Goal: Task Accomplishment & Management: Manage account settings

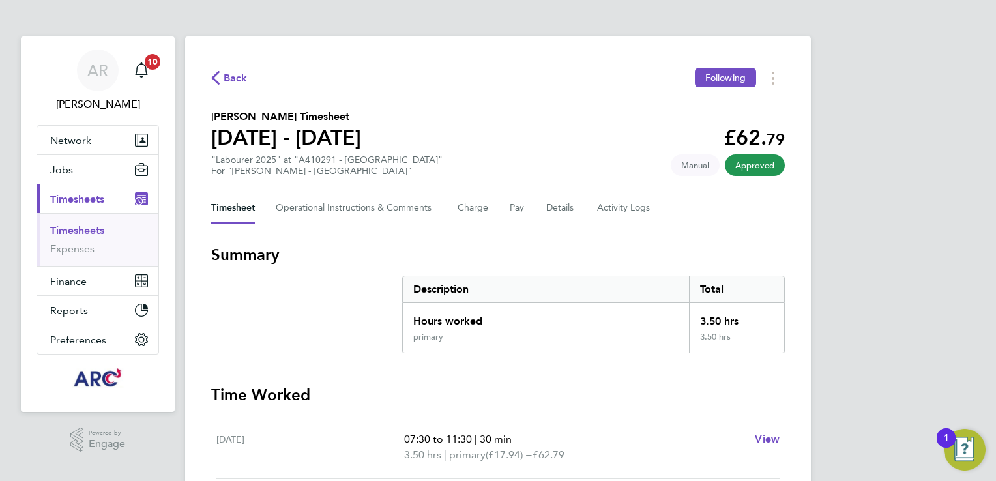
click at [93, 226] on link "Timesheets" at bounding box center [77, 230] width 54 height 12
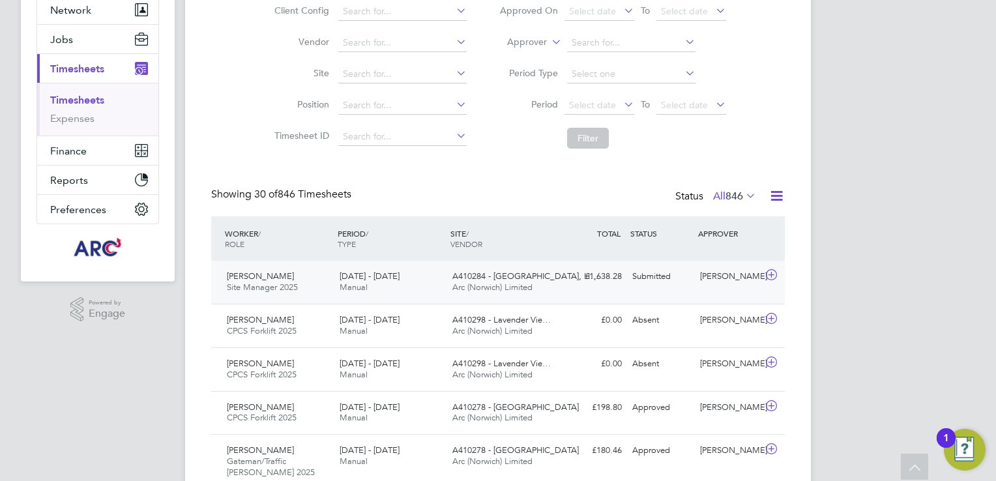
click at [436, 290] on div "2 - 8 Aug 2025 Manual" at bounding box center [390, 282] width 113 height 33
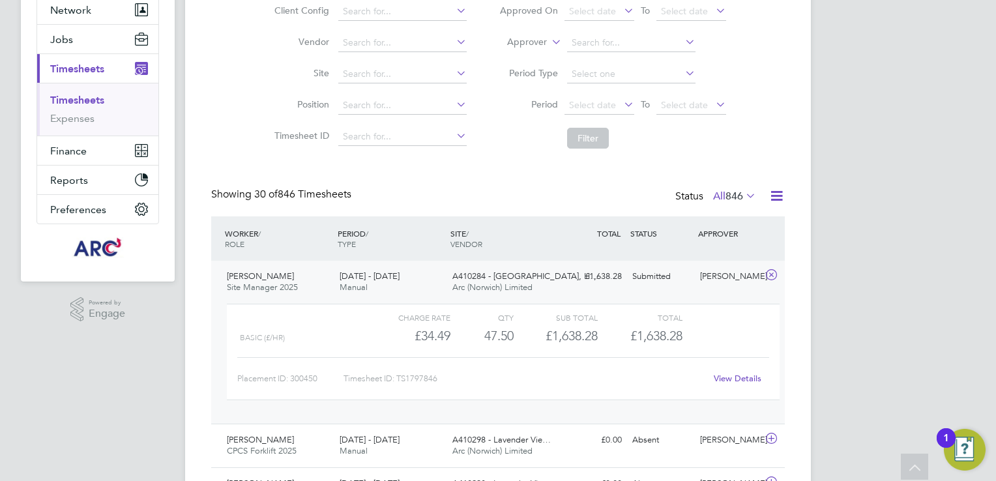
click at [745, 379] on link "View Details" at bounding box center [738, 378] width 48 height 11
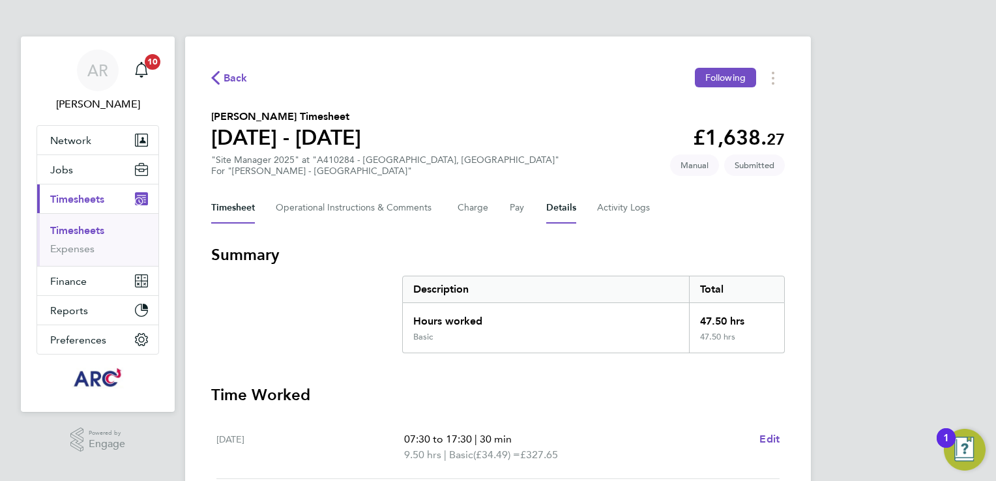
click at [559, 205] on button "Details" at bounding box center [561, 207] width 30 height 31
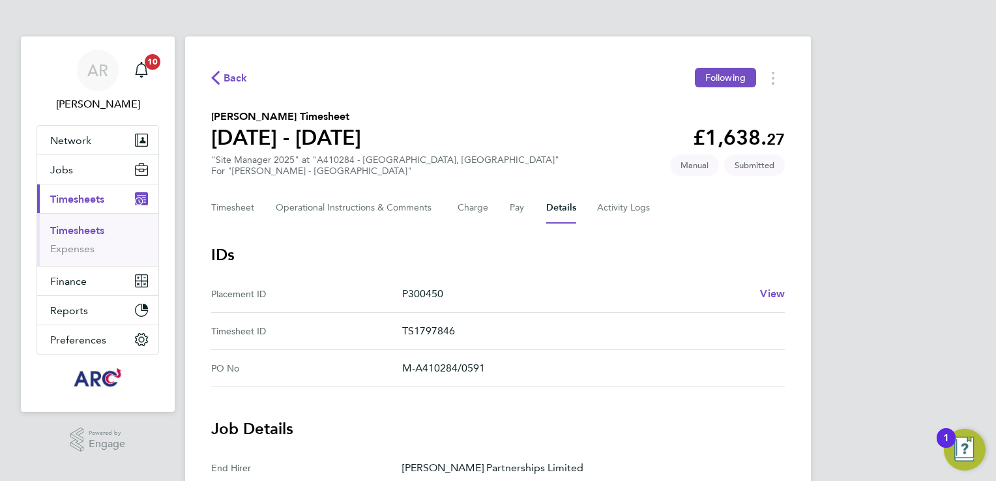
click at [233, 77] on span "Back" at bounding box center [236, 78] width 24 height 16
